Goal: Obtain resource: Obtain resource

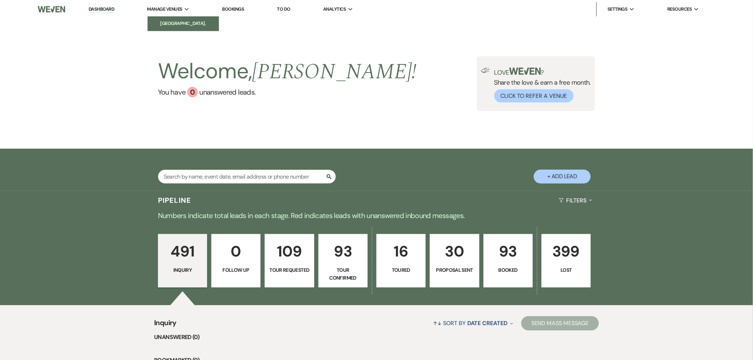
click at [169, 26] on li "[GEOGRAPHIC_DATA]." at bounding box center [183, 23] width 64 height 7
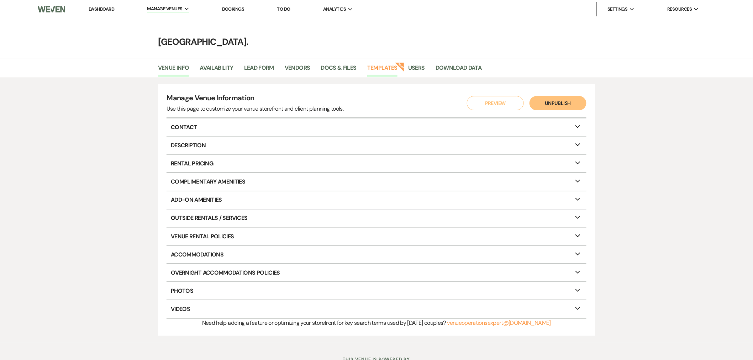
click at [383, 72] on link "Templates" at bounding box center [382, 70] width 30 height 14
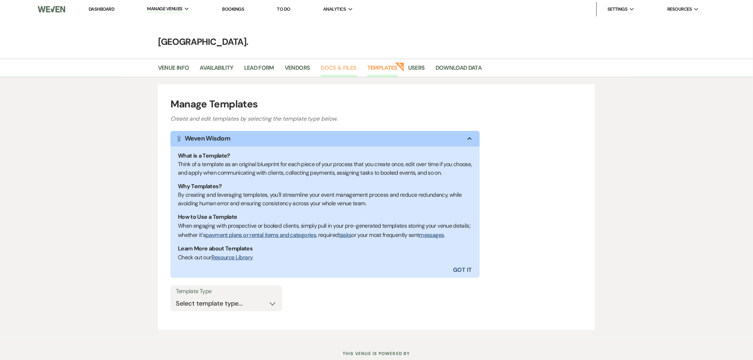
click at [335, 74] on link "Docs & Files" at bounding box center [339, 70] width 36 height 14
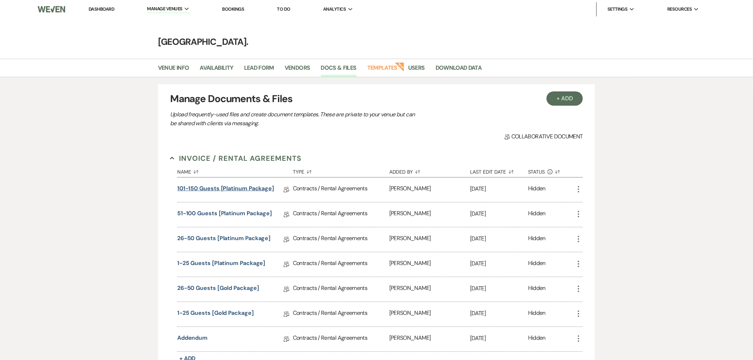
click at [200, 187] on link "101-150 Guests [Platinum Package]" at bounding box center [225, 189] width 97 height 11
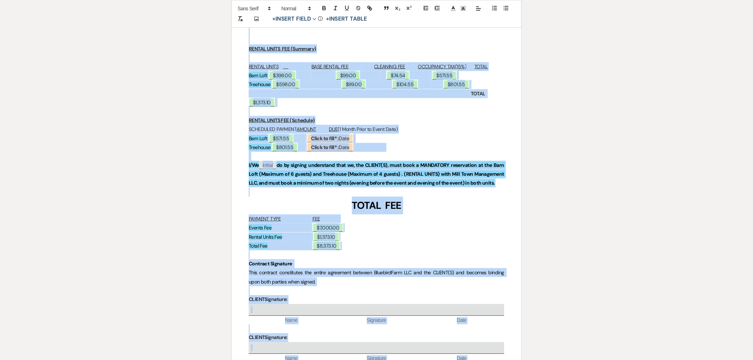
scroll to position [3914, 0]
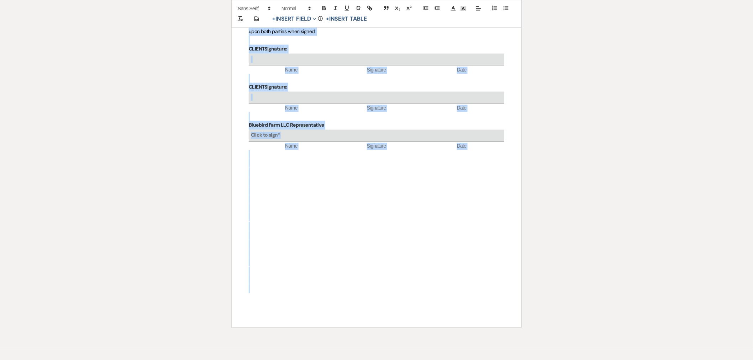
drag, startPoint x: 280, startPoint y: 176, endPoint x: 450, endPoint y: 336, distance: 233.1
copy div "LOREMIPS DOLO SIT AMETCO & ADIPISCI: ELITSE Doei temporin utlaboreetd ma aliqua…"
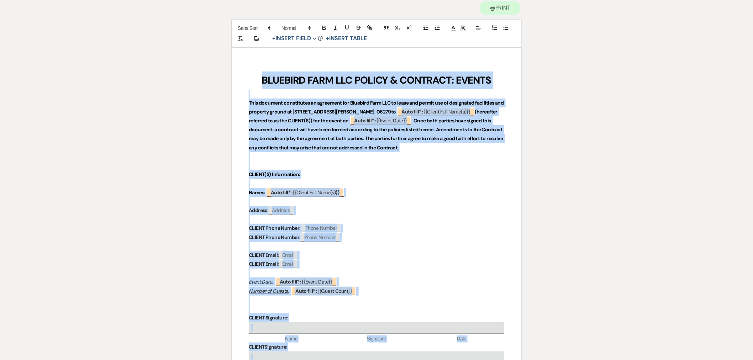
scroll to position [79, 0]
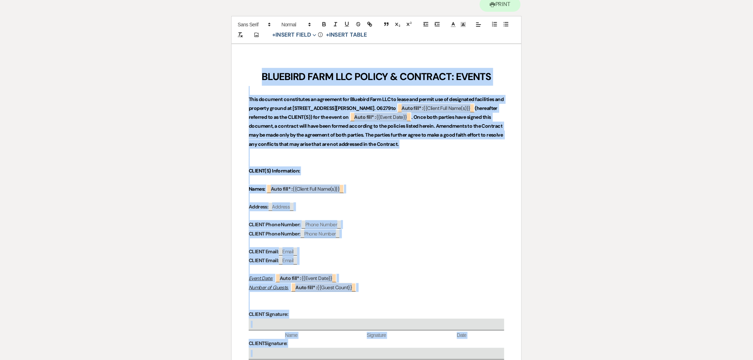
click at [449, 165] on p at bounding box center [376, 162] width 255 height 9
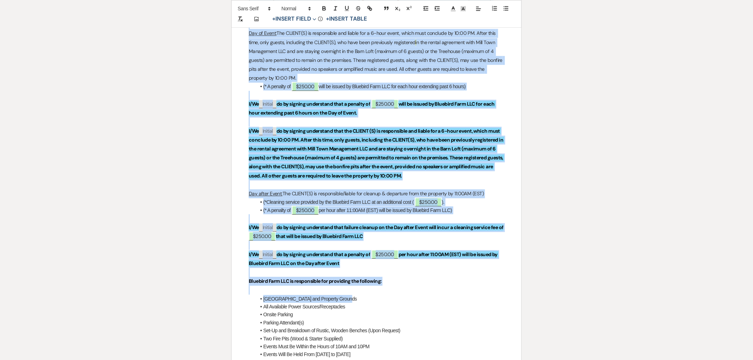
scroll to position [672, 0]
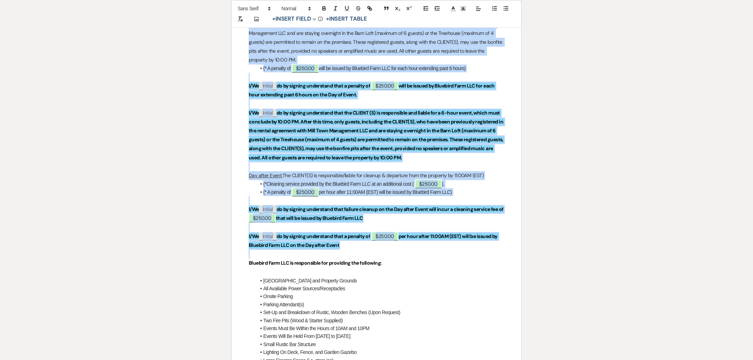
drag, startPoint x: 262, startPoint y: 167, endPoint x: 410, endPoint y: 251, distance: 170.5
copy div "Loremipsum Dolorsitam, Consecte Adipisc , eli Seddoeiu Temporin ut Laboreet Dol…"
